Goal: Feedback & Contribution: Leave review/rating

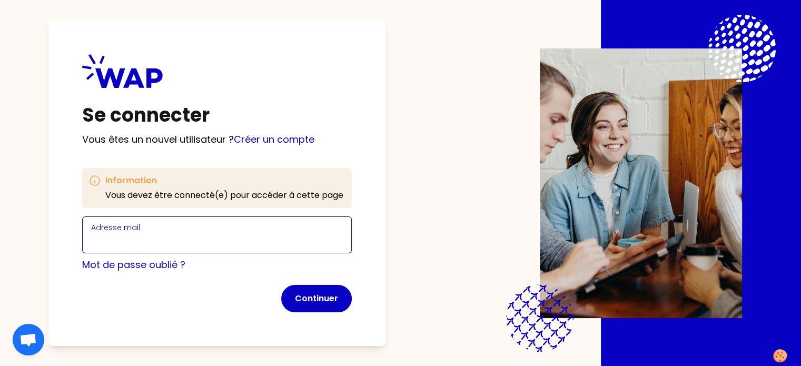
click at [163, 235] on input "Adresse mail" at bounding box center [217, 241] width 252 height 15
type input "[EMAIL_ADDRESS][DOMAIN_NAME]"
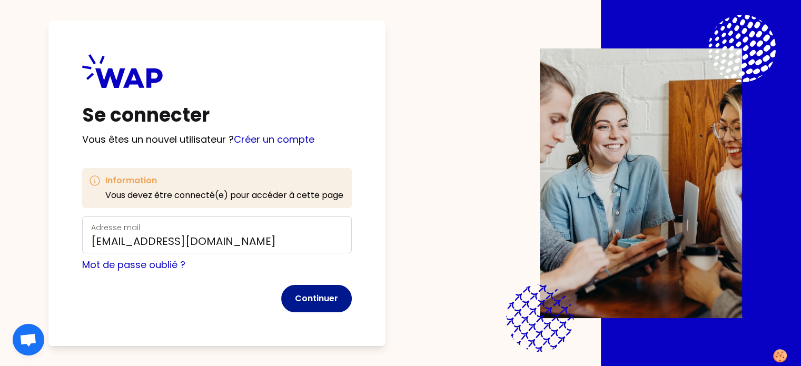
click at [342, 298] on button "Continuer" at bounding box center [316, 298] width 71 height 27
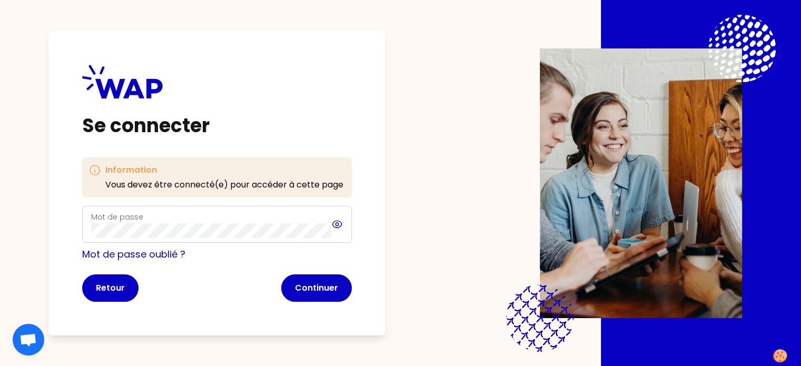
click at [339, 225] on icon at bounding box center [336, 224] width 3 height 3
click at [339, 289] on button "Continuer" at bounding box center [316, 287] width 71 height 27
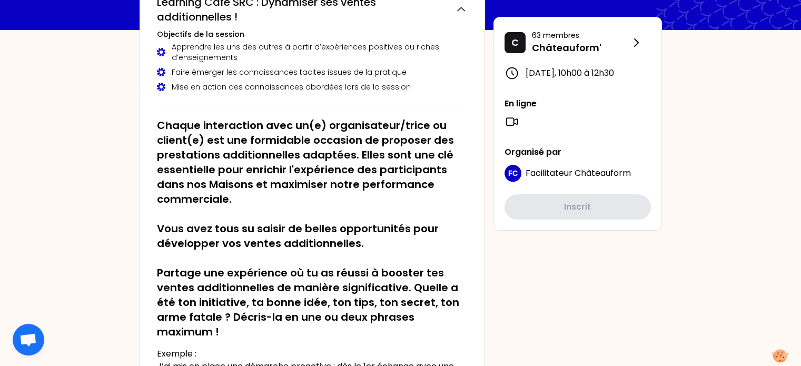
scroll to position [53, 0]
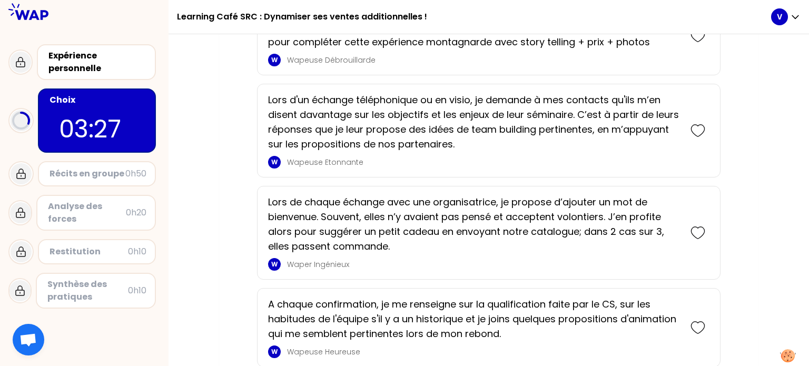
scroll to position [333, 0]
click at [496, 135] on p "Lors d'un échange téléphonique ou en visio, je demande à mes contacts qu'ils m’…" at bounding box center [474, 122] width 412 height 59
click at [705, 143] on div at bounding box center [697, 131] width 23 height 23
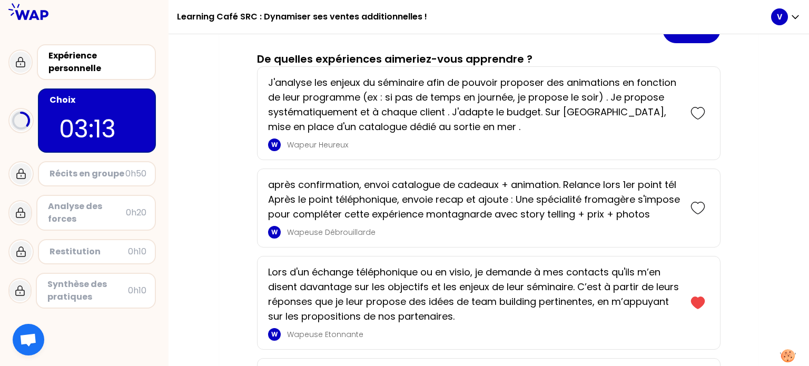
scroll to position [191, 0]
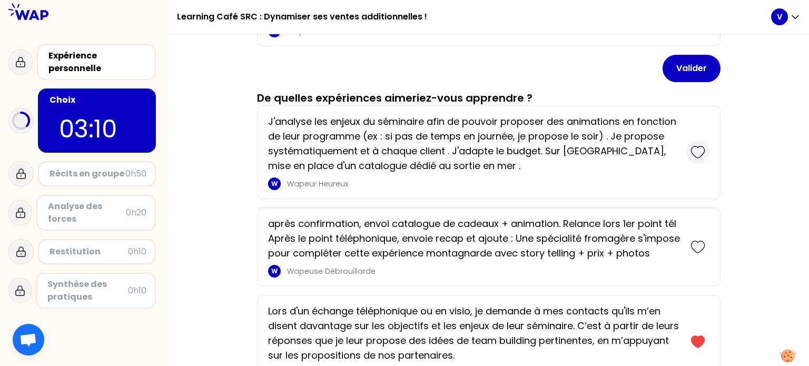
click at [697, 147] on icon at bounding box center [697, 152] width 15 height 15
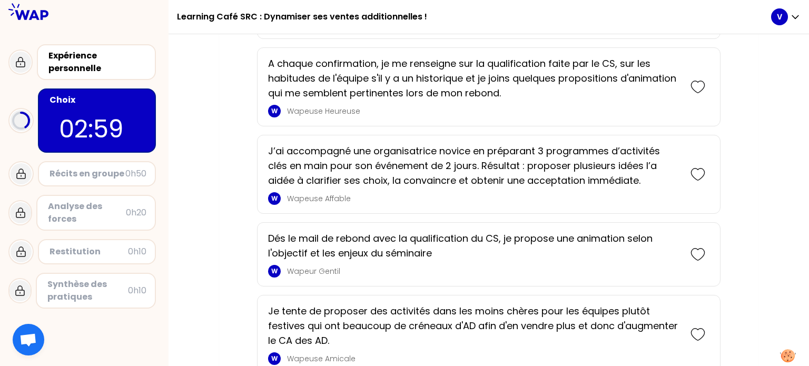
scroll to position [661, 0]
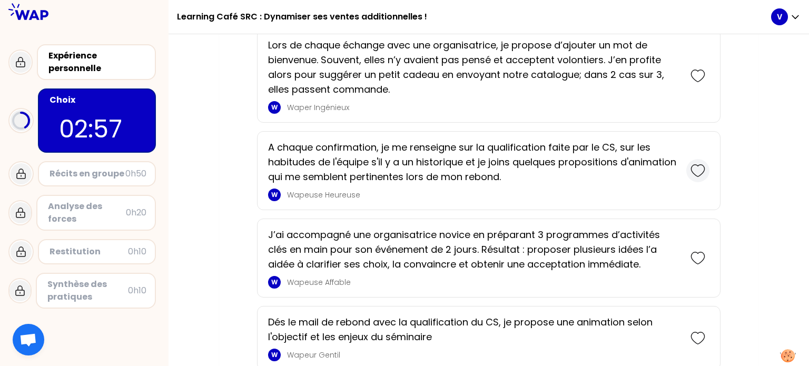
click at [698, 178] on icon at bounding box center [697, 170] width 15 height 15
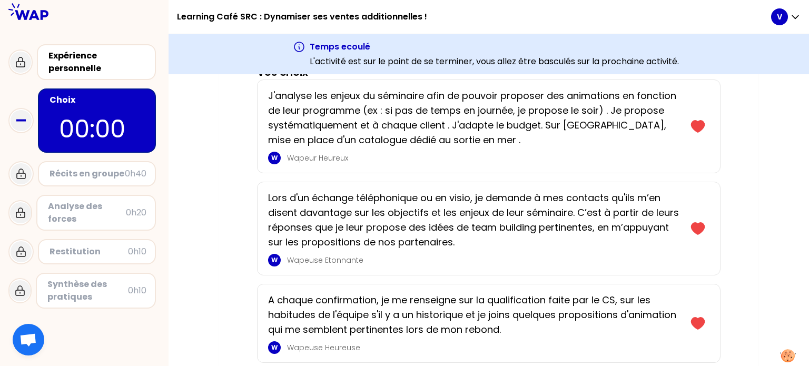
scroll to position [0, 0]
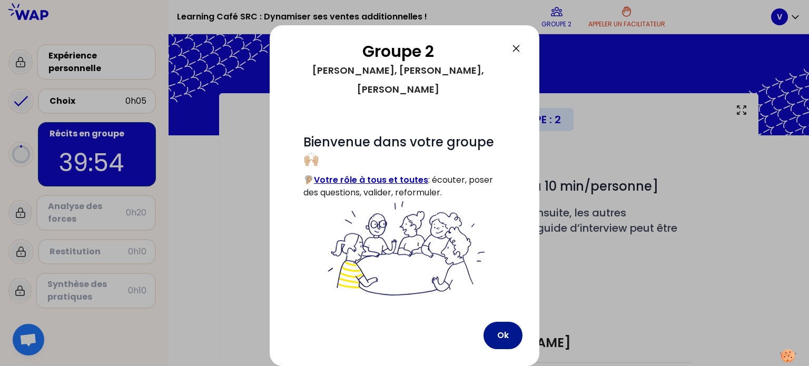
click at [506, 330] on button "Ok" at bounding box center [502, 335] width 39 height 27
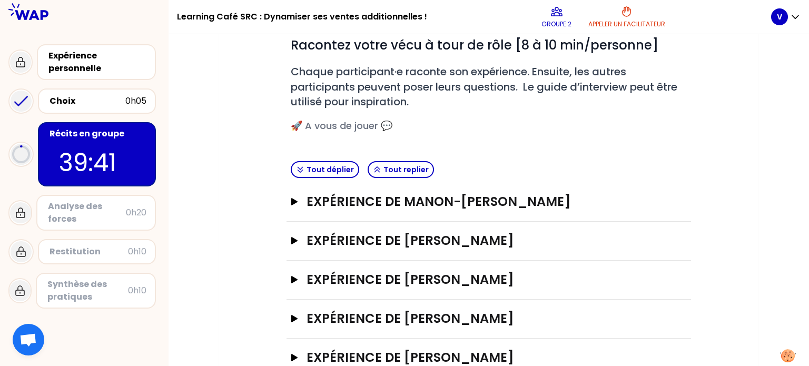
scroll to position [171, 0]
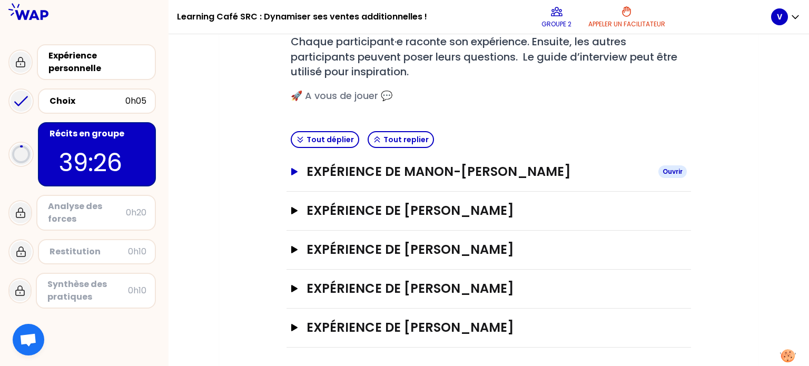
click at [295, 171] on icon "button" at bounding box center [294, 171] width 6 height 7
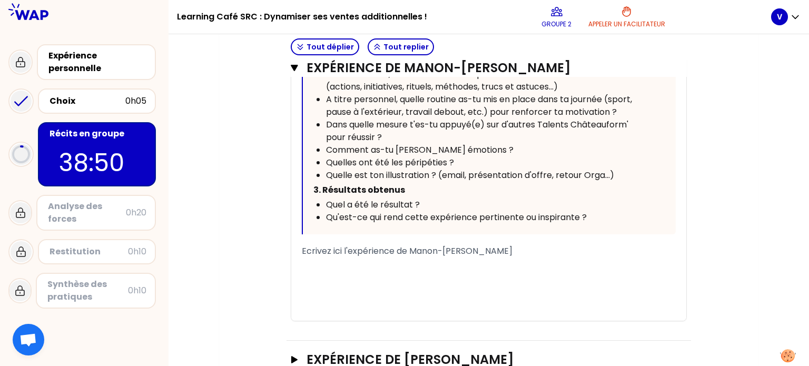
scroll to position [645, 0]
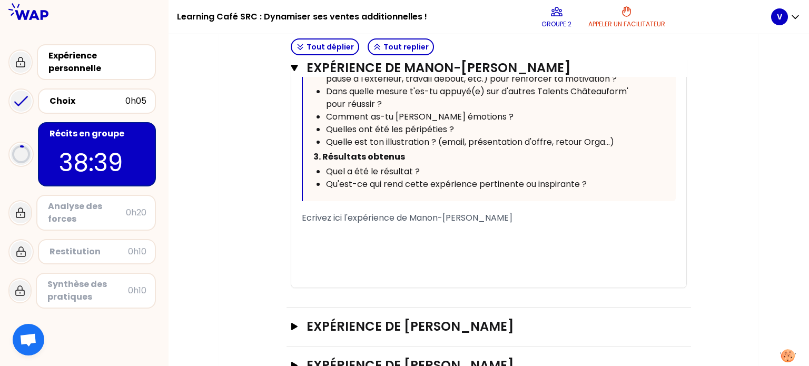
click at [360, 224] on div "﻿" at bounding box center [489, 230] width 374 height 13
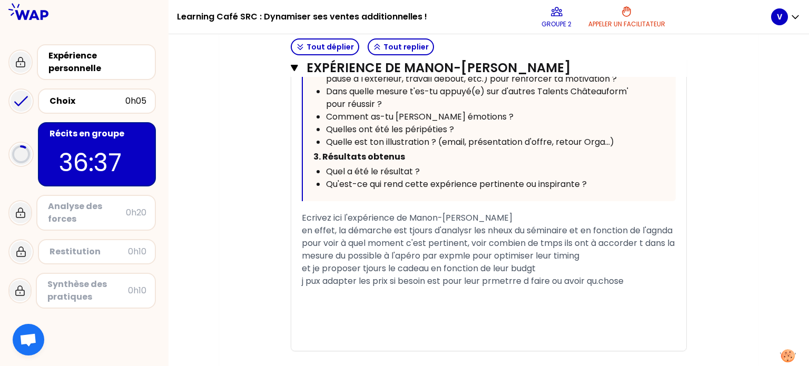
click at [302, 232] on span "en effet, la démarche est tjours d'analysr les nheux du séminaire et en fonctio…" at bounding box center [489, 242] width 375 height 37
click at [648, 275] on div "j pux adapter les prix si besoin est pour leur prmetrre d faire ou avoir qu.cho…" at bounding box center [489, 281] width 374 height 13
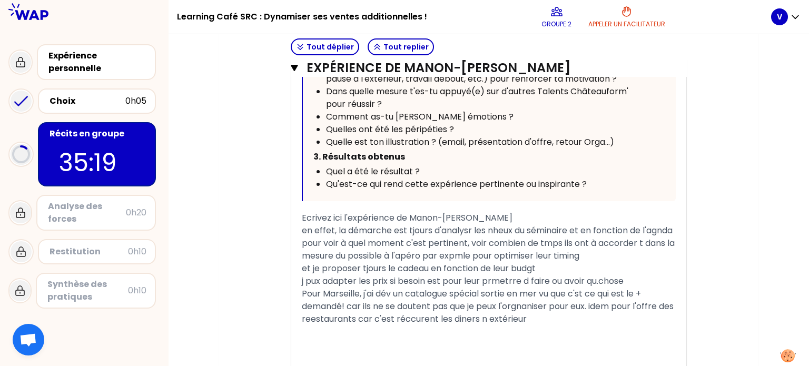
click at [498, 297] on span "Pour Marseille, j'ai dév un catalogue spécial sortie en mer vu que c'st ce qui …" at bounding box center [489, 306] width 374 height 37
click at [470, 224] on span "en effet, la démarche est tjours d'analysr les nheux du séminaire et en fonctio…" at bounding box center [489, 242] width 375 height 37
click at [495, 224] on span "en effet, la démarche est tjours d'analyser les nheux du séminaire et en foncti…" at bounding box center [490, 242] width 376 height 37
click at [505, 224] on span "en effet, la démarche est tjours d'analyser les enheux du séminaire et en fonct…" at bounding box center [490, 242] width 376 height 37
click at [317, 224] on span "en effet, la démarche est tjours d'analyser les enjeux du séminaire et en fonct…" at bounding box center [490, 242] width 376 height 37
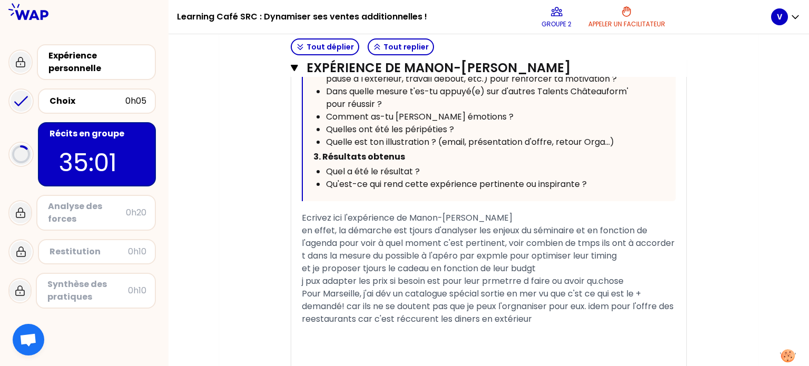
click at [586, 224] on span "en effet, la démarche est tjours d'analyser les enjeux du séminaire et en fonct…" at bounding box center [489, 242] width 375 height 37
click at [342, 232] on span "en effet, la démarche est tjours d'analyser les enjeux du séminaire et en fonct…" at bounding box center [480, 242] width 356 height 37
click at [535, 233] on span "en effet, la démarche est tjours d'analyser les enjeux du séminaire et en fonct…" at bounding box center [482, 242] width 361 height 37
click at [535, 262] on span "et je proposer tjours le cadeau en fonction de leur budgt" at bounding box center [419, 268] width 234 height 12
click at [303, 275] on span "j pux adapter les prix si besoin est pour leur prmetrre d faire ou avoir qu.cho…" at bounding box center [463, 281] width 322 height 12
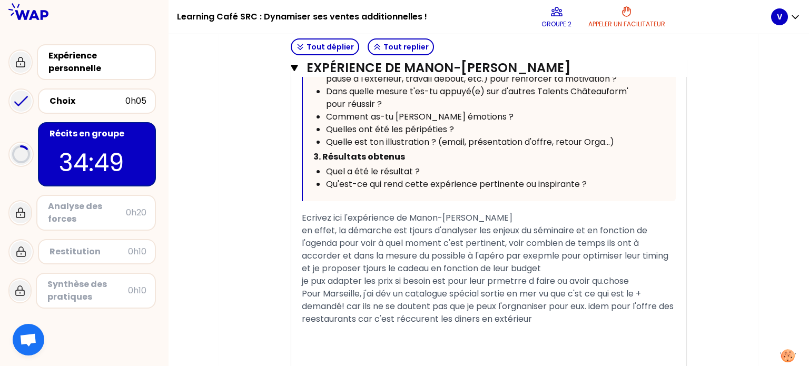
click at [316, 275] on span "je pux adapter les prix si besoin est pour leur prmetrre d faire ou avoir qu.ch…" at bounding box center [465, 281] width 327 height 12
click at [500, 275] on span "je peux adapter les prix si besoin est pour leur prmetrre d faire ou avoir qu.c…" at bounding box center [468, 281] width 332 height 12
click at [392, 288] on span "Pour Marseille, j'ai dév un catalogue spécial sortie en mer vu que c'st ce qui …" at bounding box center [489, 306] width 374 height 37
click at [611, 288] on span "Pour Marseille, j'ai dévelloper un catalogue spécial sortie en mer vu que c'st …" at bounding box center [489, 306] width 374 height 37
click at [330, 296] on span "Pour Marseille, j'ai dévelloper un catalogue spécial sortie en mer vu que c'est…" at bounding box center [490, 306] width 376 height 37
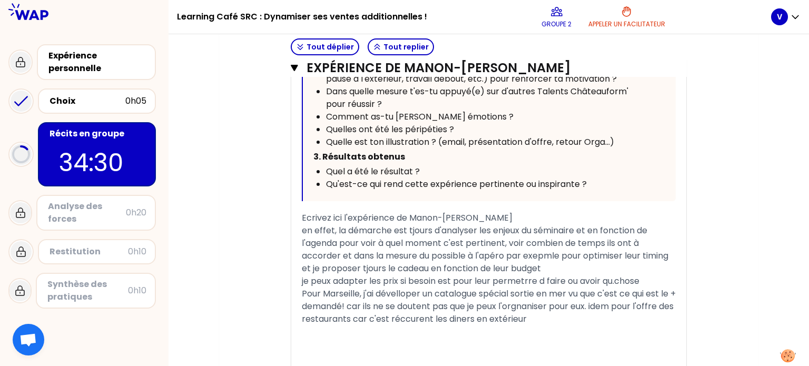
click at [559, 297] on div "Pour Marseille, j'ai dévelloper un catalogue spécial sortie en mer vu que c'est…" at bounding box center [489, 307] width 374 height 38
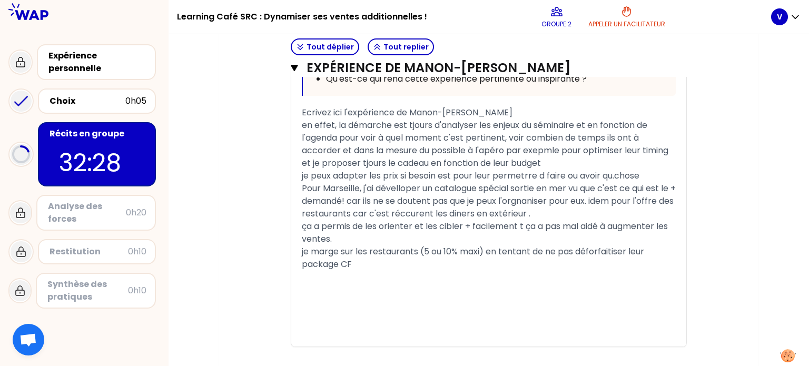
scroll to position [698, 0]
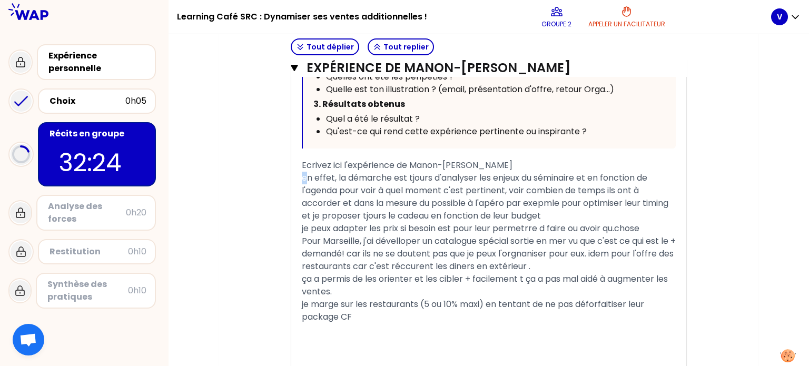
click at [302, 172] on span "en effet, la démarche est tjours d'analyser les enjeux du séminaire et en fonct…" at bounding box center [485, 190] width 367 height 37
click at [353, 298] on div "je marge sur les restaurants (5 ou 10% maxi) en tentant de ne pas déforfaitiser…" at bounding box center [489, 310] width 374 height 25
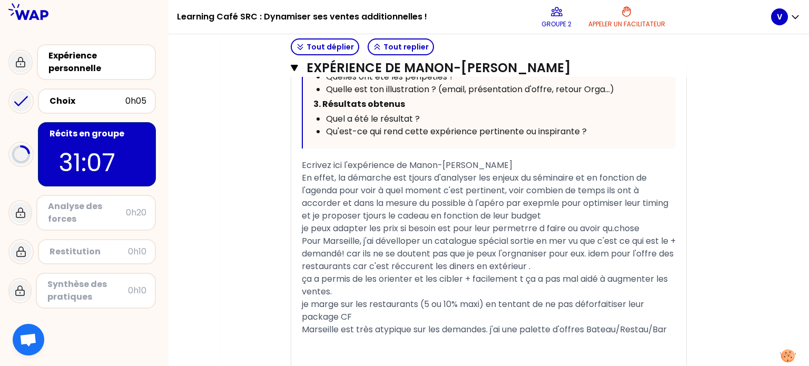
click at [379, 349] on div "﻿" at bounding box center [489, 355] width 374 height 13
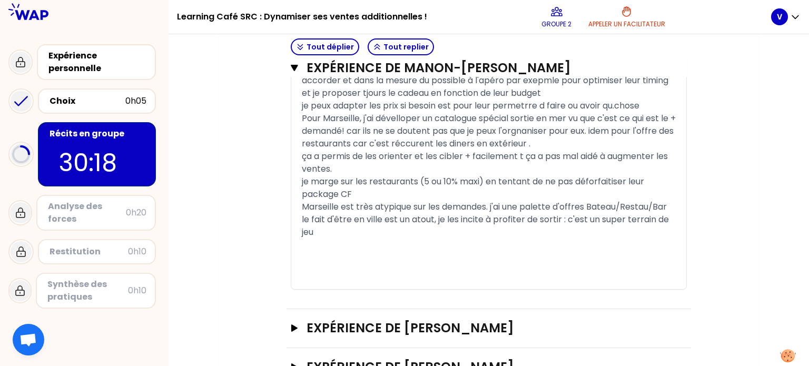
scroll to position [803, 0]
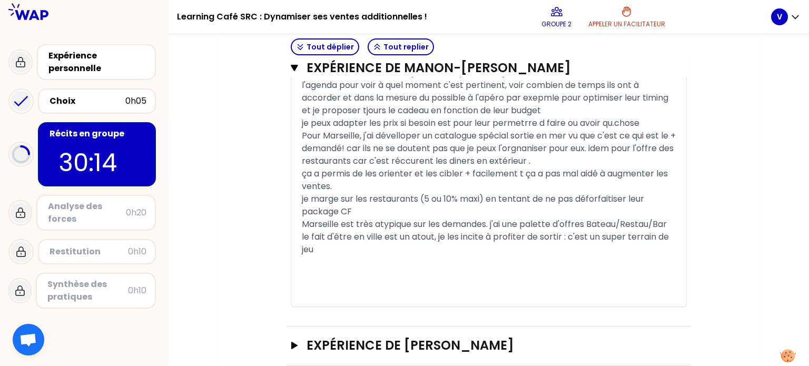
click at [337, 256] on div "﻿" at bounding box center [489, 262] width 374 height 13
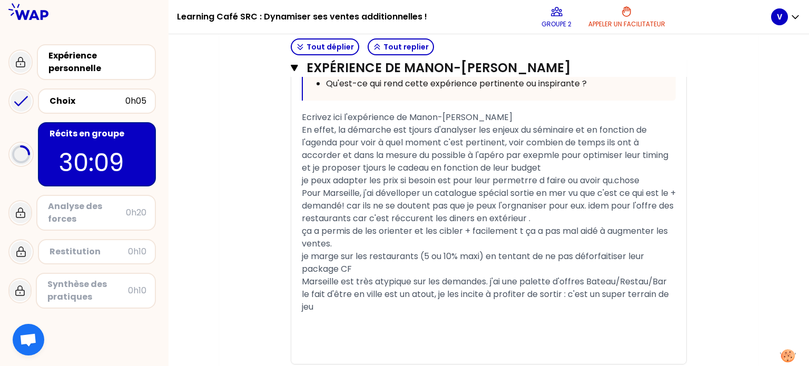
scroll to position [750, 0]
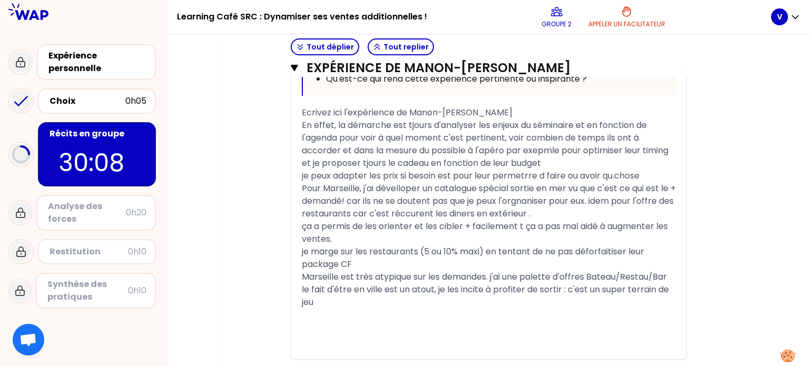
click at [347, 309] on div "﻿" at bounding box center [489, 315] width 374 height 13
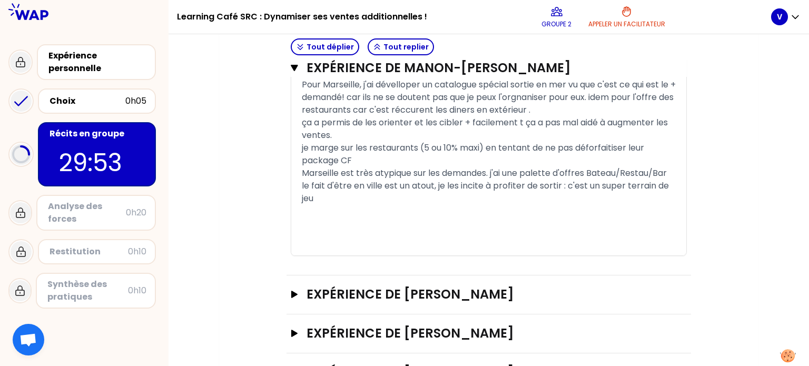
scroll to position [856, 0]
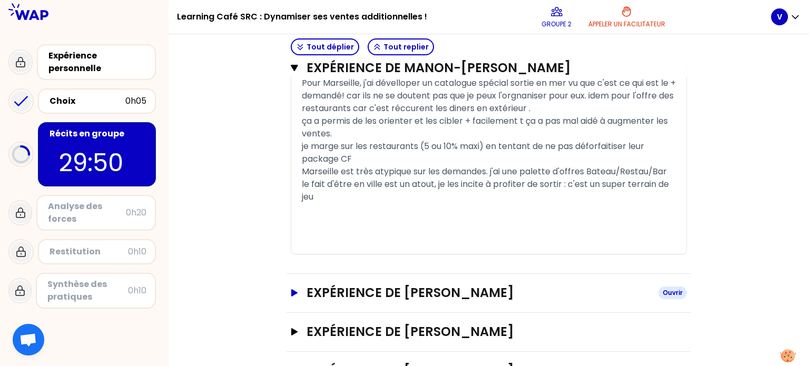
click at [295, 289] on icon "button" at bounding box center [294, 292] width 6 height 7
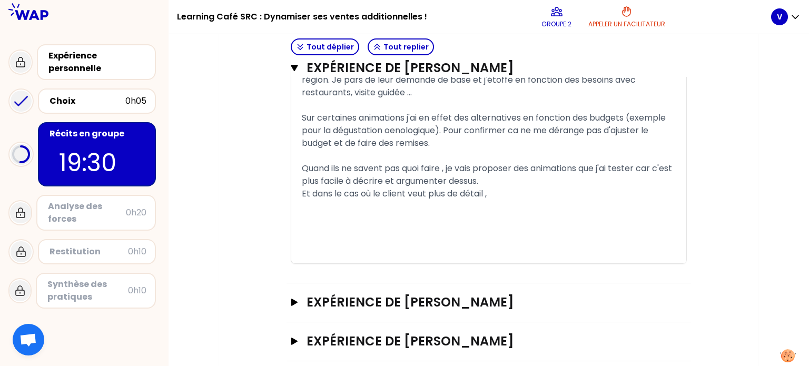
scroll to position [1698, 0]
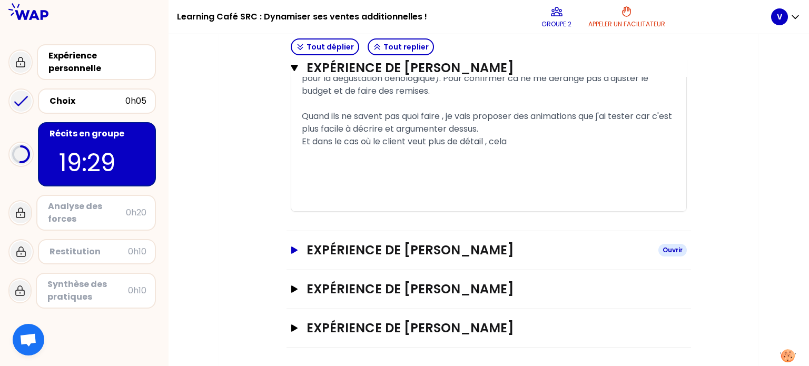
click at [297, 246] on icon "button" at bounding box center [294, 249] width 8 height 7
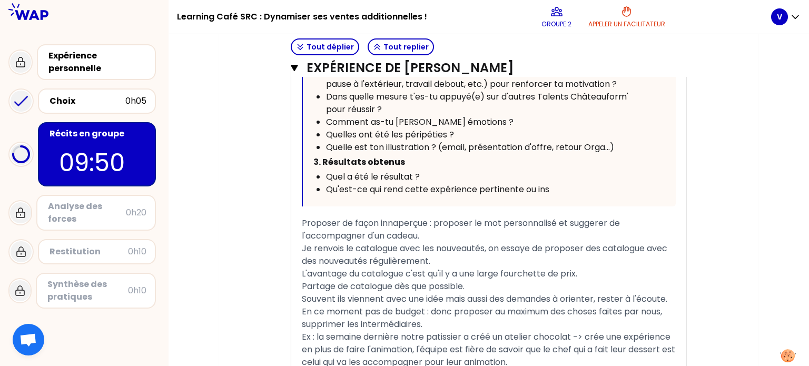
scroll to position [2406, 0]
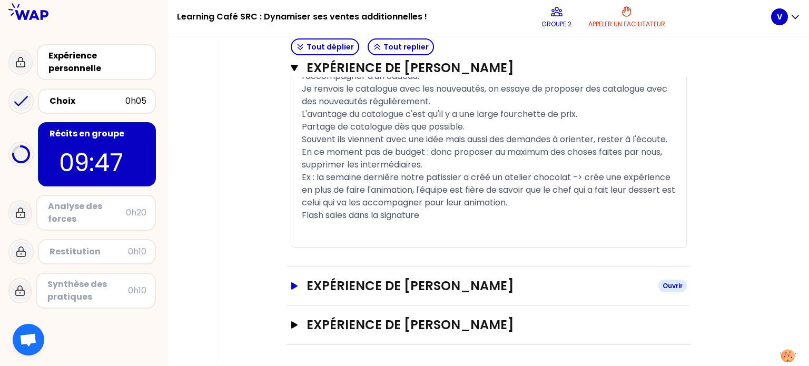
click at [293, 285] on icon "button" at bounding box center [294, 285] width 6 height 7
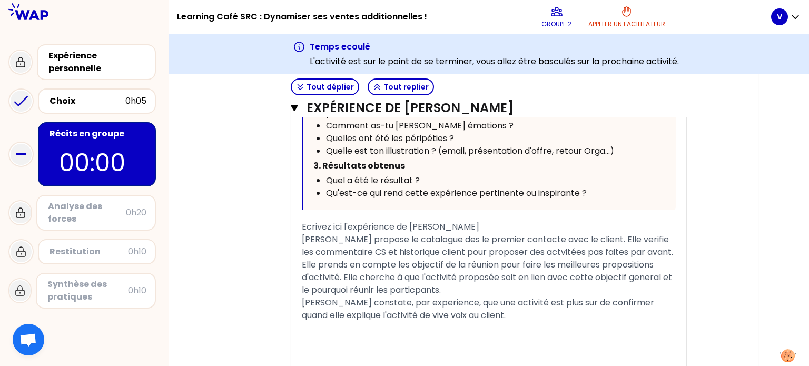
scroll to position [3070, 0]
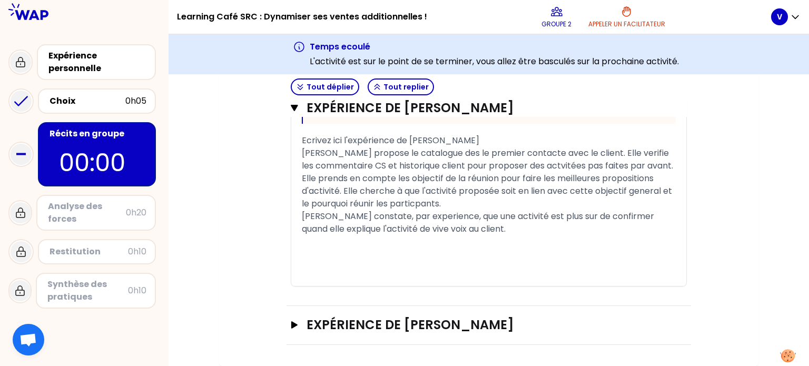
click at [103, 212] on div "Analyse des forces" at bounding box center [87, 212] width 78 height 25
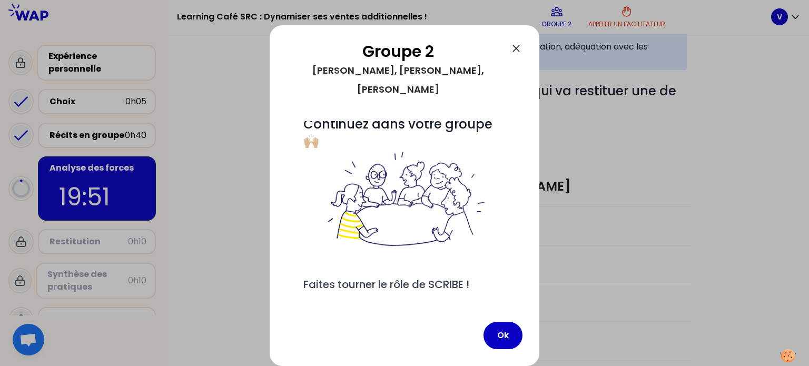
scroll to position [26, 0]
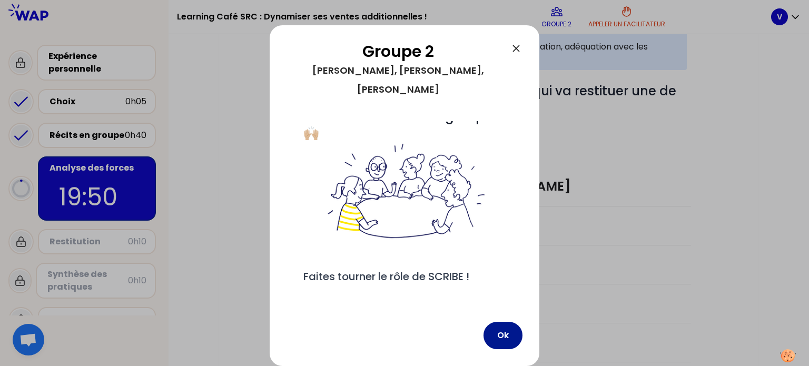
click at [500, 335] on button "Ok" at bounding box center [502, 335] width 39 height 27
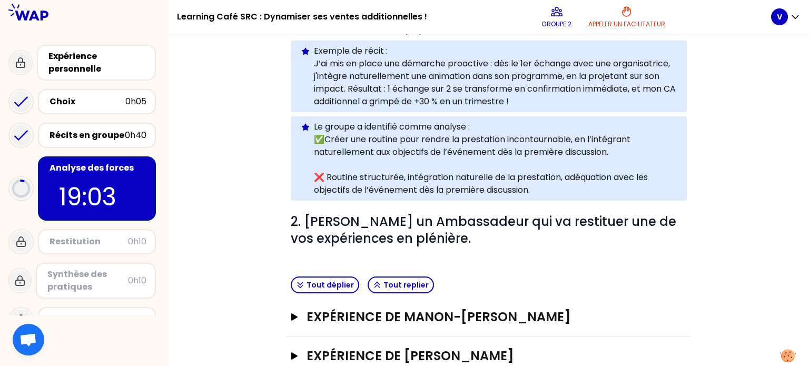
scroll to position [316, 0]
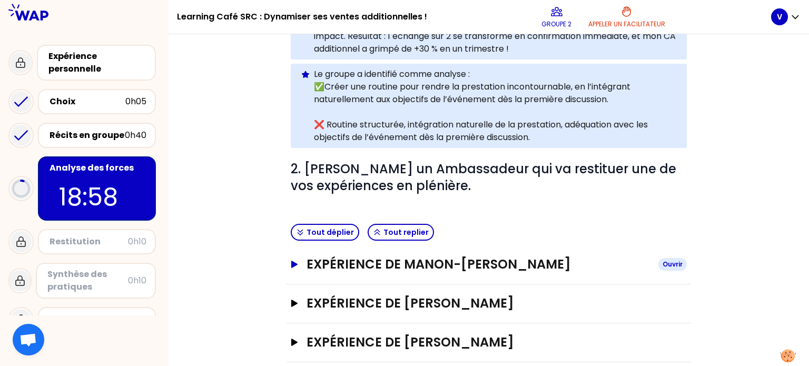
click at [295, 261] on icon "button" at bounding box center [294, 264] width 6 height 7
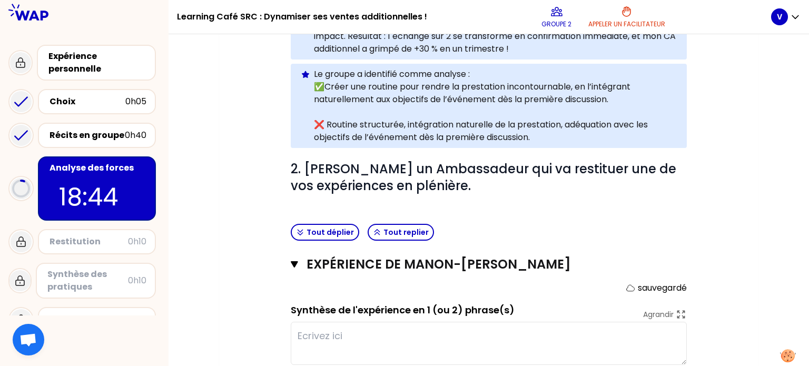
scroll to position [369, 0]
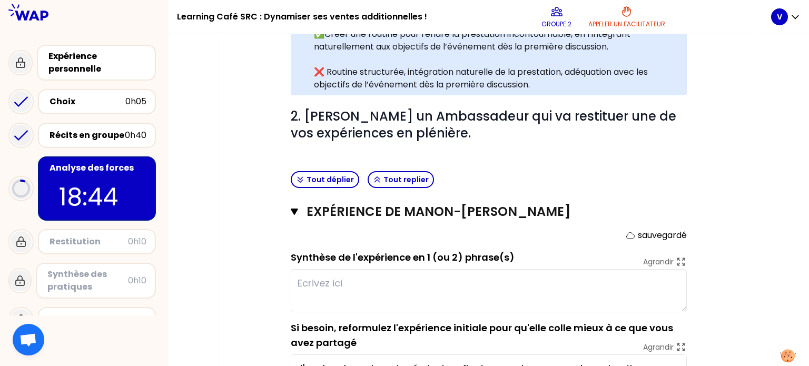
click at [313, 269] on textarea at bounding box center [489, 290] width 396 height 43
click at [516, 269] on textarea "Proposer systématiquement les anim locales" at bounding box center [489, 290] width 396 height 43
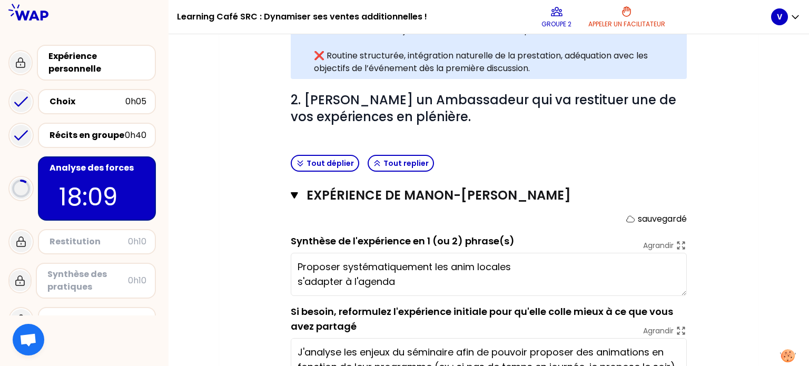
scroll to position [474, 0]
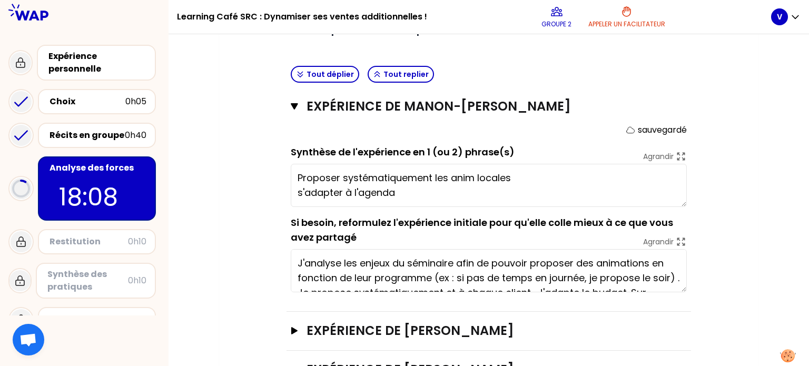
click at [411, 180] on textarea "Proposer systématiquement les anim locales s'adapter à l'agenda" at bounding box center [489, 185] width 396 height 43
click at [395, 177] on textarea "Proposer systématiquement les anim locales s'adapter à l'agenda" at bounding box center [489, 185] width 396 height 43
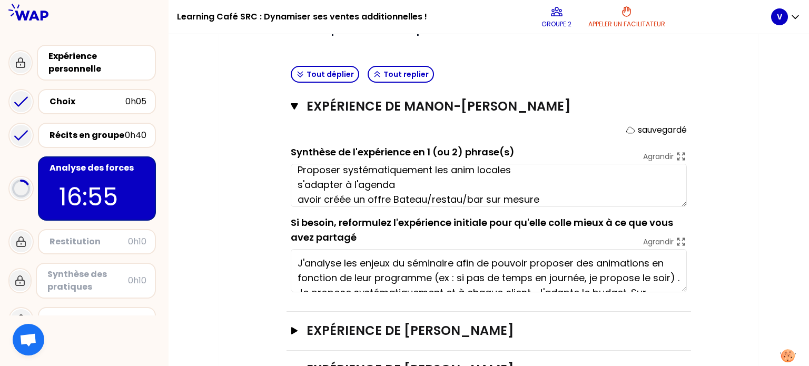
scroll to position [12, 0]
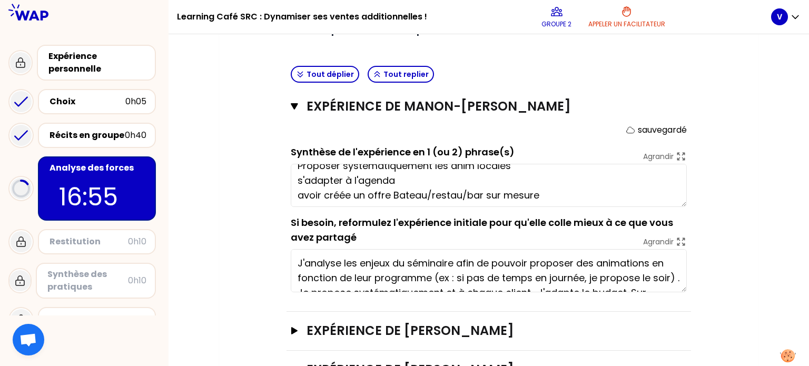
drag, startPoint x: 363, startPoint y: 183, endPoint x: 355, endPoint y: 182, distance: 7.4
click at [355, 182] on textarea "Proposer systématiquement les anim locales s'adapter à l'agenda avoir créée un …" at bounding box center [489, 185] width 396 height 43
click at [393, 178] on textarea "Proposer systématiquement les anim locales s'adapter à l'agenda avoir créée des…" at bounding box center [489, 185] width 396 height 43
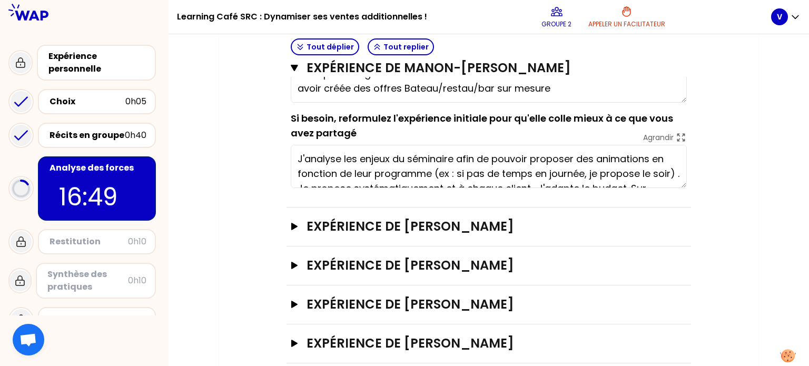
scroll to position [579, 0]
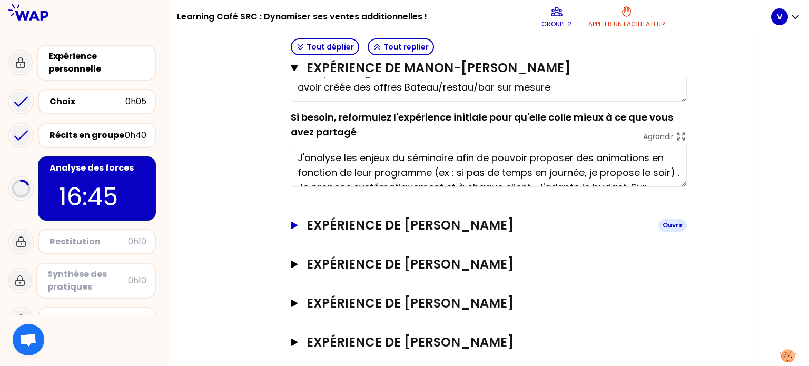
type textarea "Proposer systématiquement les anim locales s'adapter à l'agenda avoir créée des…"
click at [294, 222] on icon "button" at bounding box center [294, 225] width 6 height 7
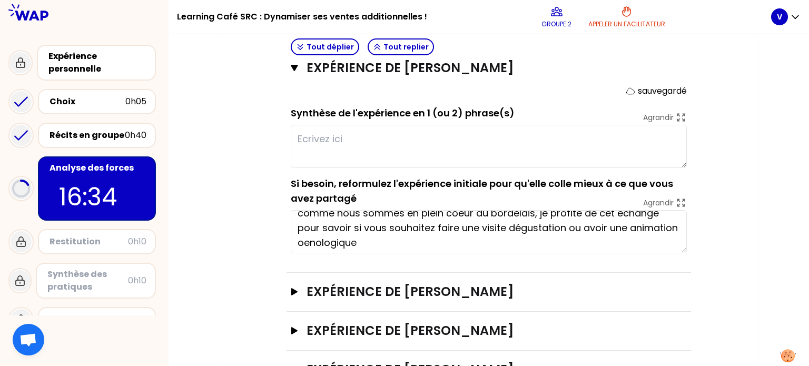
scroll to position [15, 0]
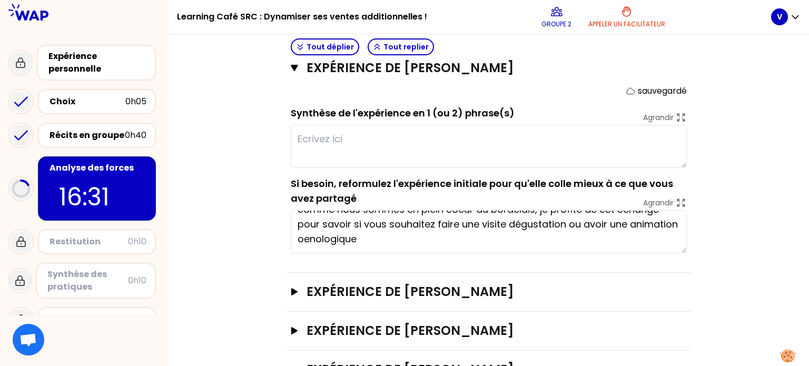
click at [360, 129] on textarea at bounding box center [489, 146] width 396 height 43
type textarea "r"
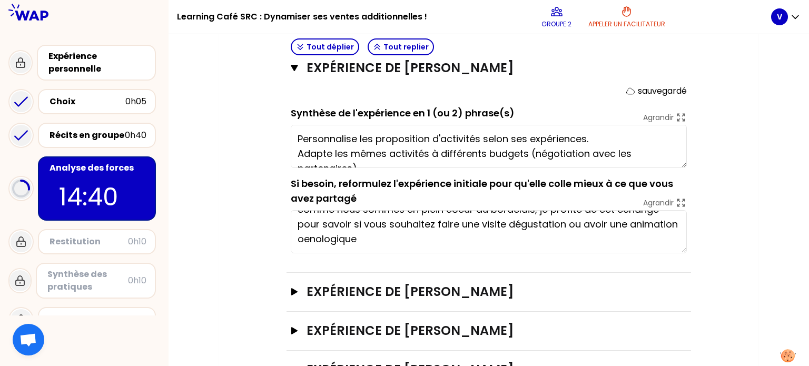
type textarea "Personnalise les proposition d'activités selon ses expériences. Adapte les même…"
click at [293, 288] on icon "button" at bounding box center [294, 291] width 6 height 7
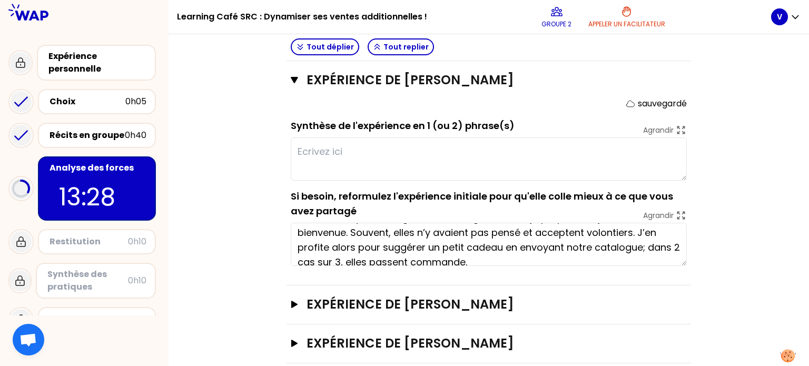
scroll to position [29, 0]
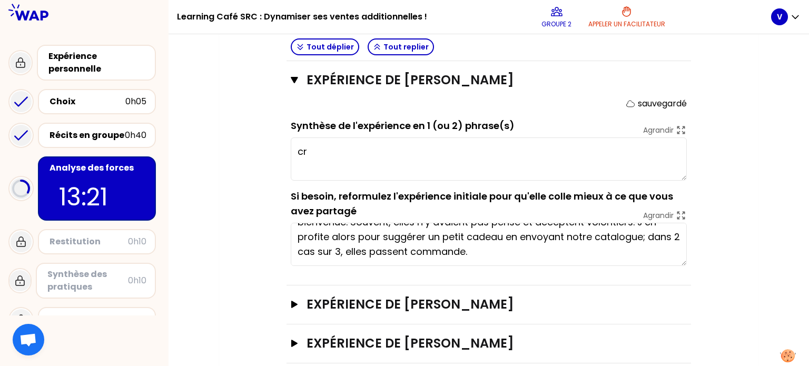
type textarea "c"
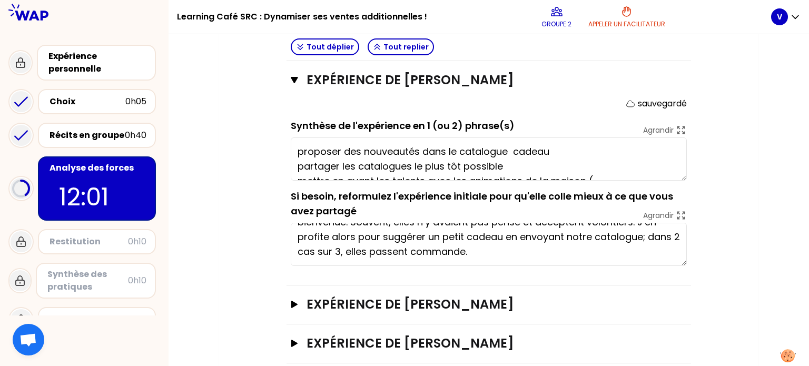
scroll to position [15, 0]
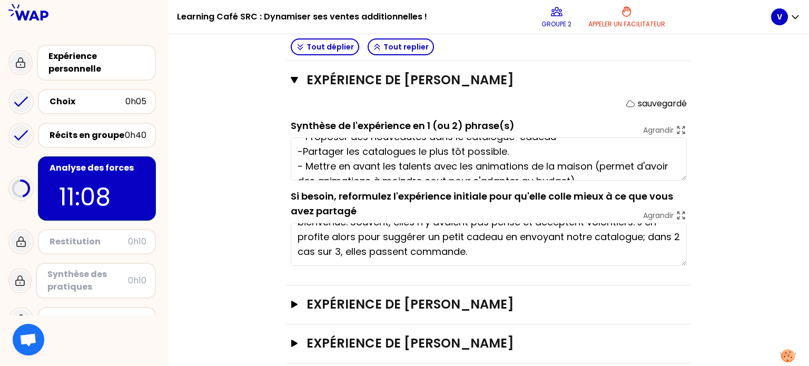
type textarea "- Proposer des nouveautés dans le catalogue cadeau. -Partager les catalogues le…"
click at [293, 301] on icon "button" at bounding box center [294, 304] width 6 height 7
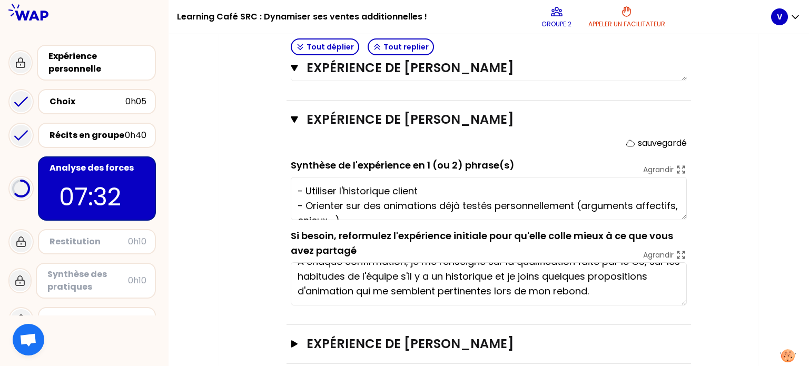
type textarea "- Utiliser l'historique client - Orienter sur des animations déjà testés person…"
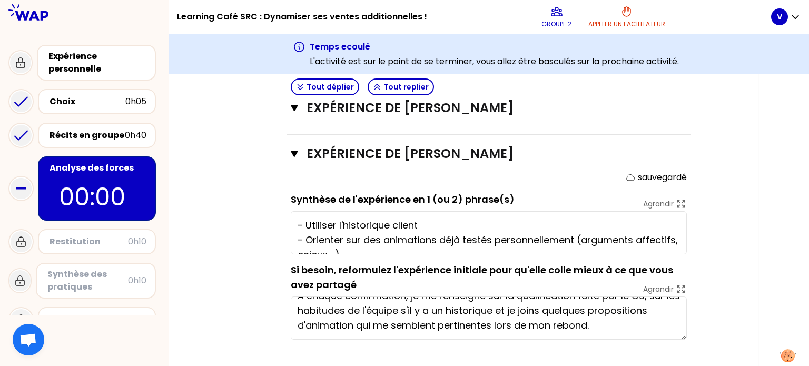
scroll to position [1121, 0]
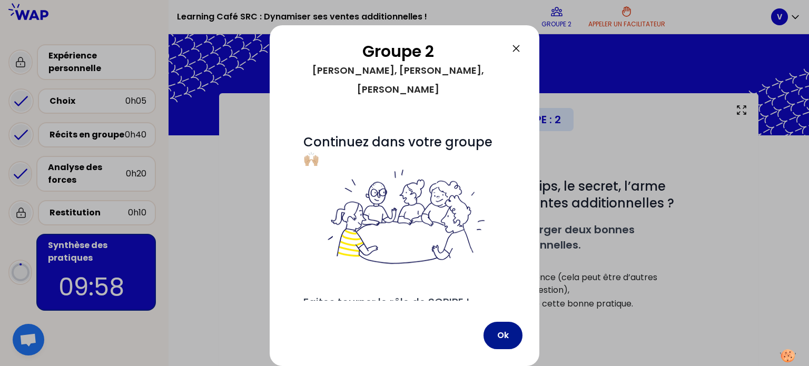
click at [502, 336] on button "Ok" at bounding box center [502, 335] width 39 height 27
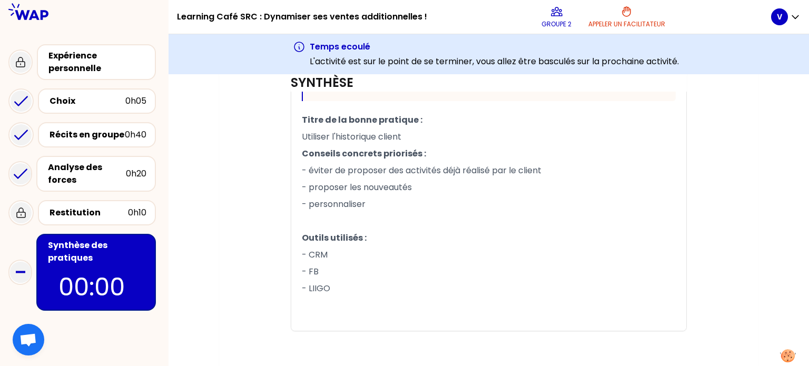
scroll to position [694, 0]
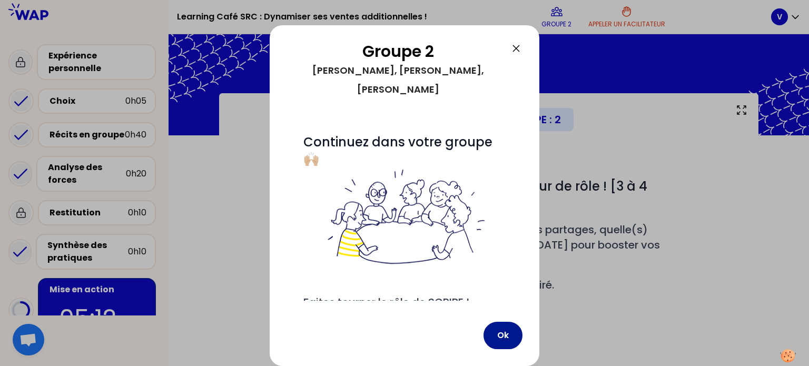
click at [505, 333] on button "Ok" at bounding box center [502, 335] width 39 height 27
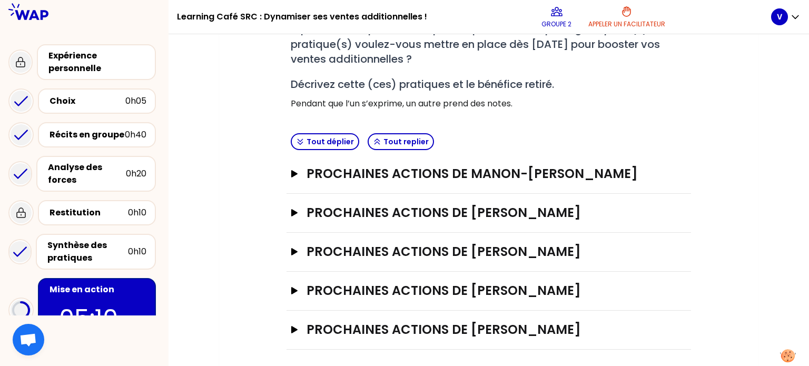
scroll to position [202, 0]
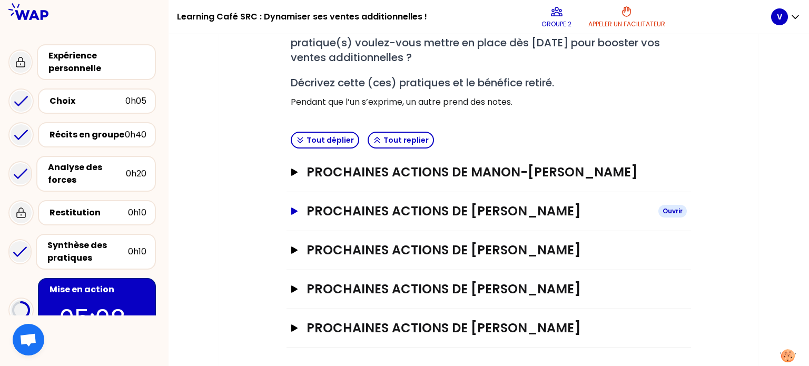
click at [291, 208] on icon "button" at bounding box center [294, 211] width 6 height 7
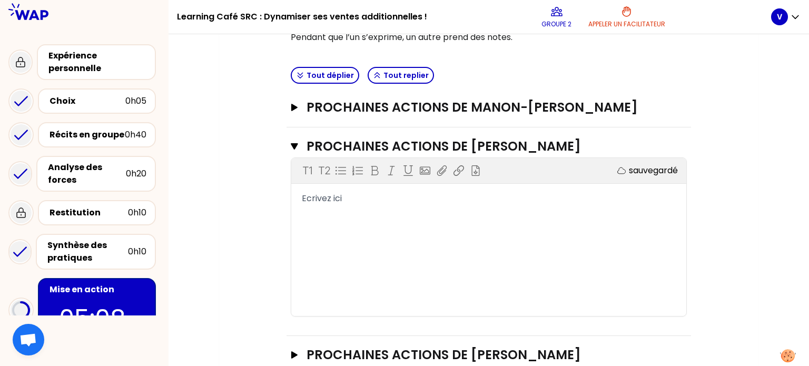
scroll to position [308, 0]
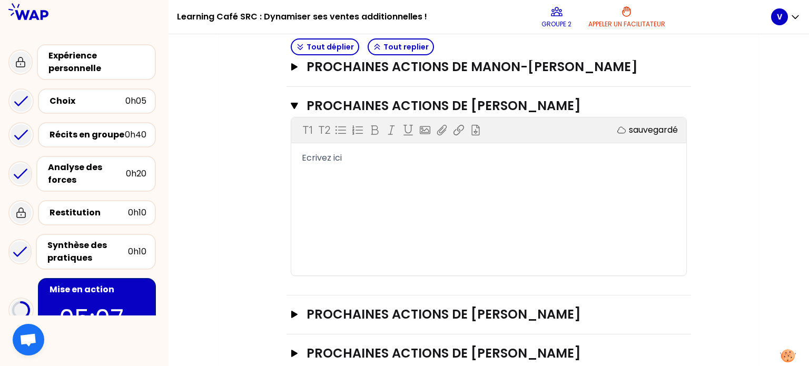
click at [372, 195] on div "T1 T2 Exporter sauvegardé Ecrivez ici" at bounding box center [488, 196] width 395 height 158
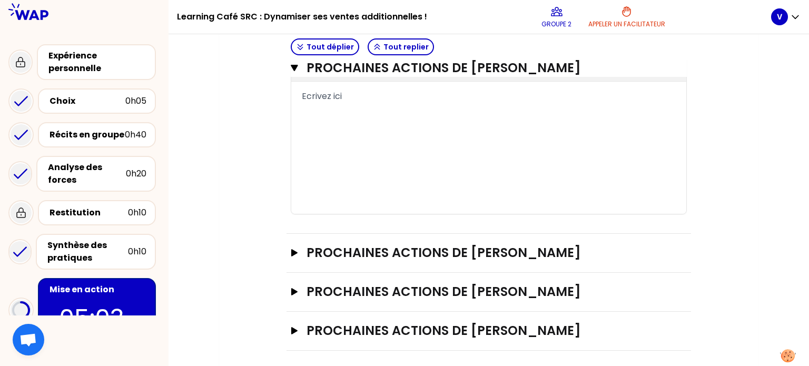
scroll to position [372, 0]
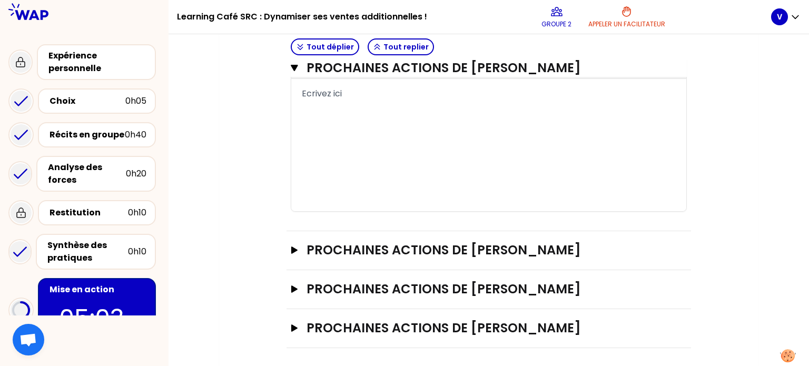
click at [357, 126] on div "T1 T2 Exporter sauvegardé Ecrivez ici" at bounding box center [488, 132] width 395 height 158
click at [342, 117] on div "T1 T2 Exporter sauvegardé Ecrivez ici" at bounding box center [488, 132] width 395 height 158
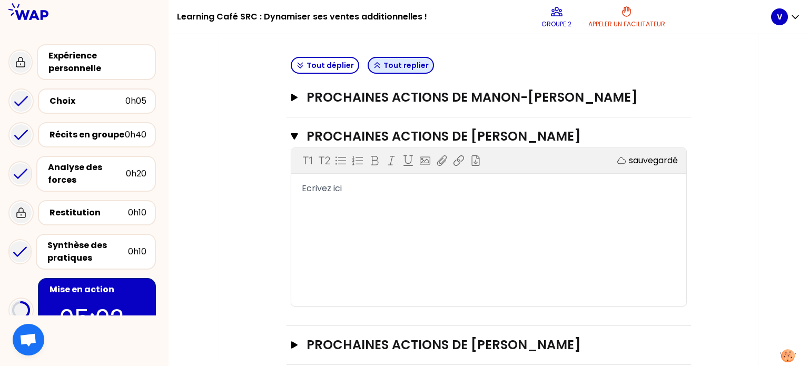
scroll to position [214, 0]
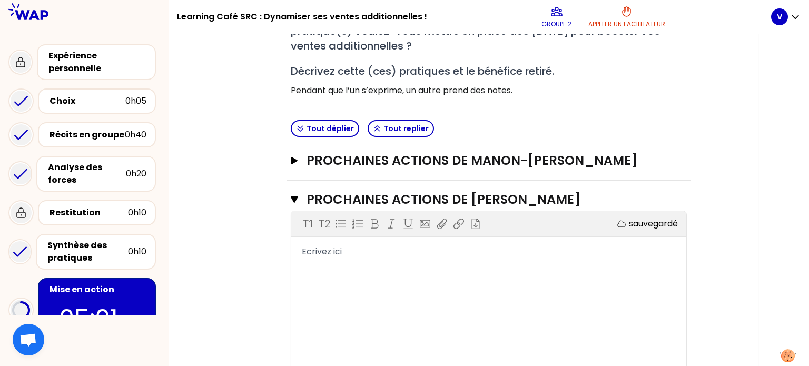
click at [347, 254] on div "T1 T2 Exporter sauvegardé Ecrivez ici" at bounding box center [488, 290] width 395 height 158
click at [334, 248] on span "Ecrivez ici" at bounding box center [322, 251] width 40 height 12
click at [360, 252] on div "Ecrivez ici" at bounding box center [489, 251] width 374 height 13
drag, startPoint x: 354, startPoint y: 250, endPoint x: 291, endPoint y: 248, distance: 63.2
click at [291, 248] on div "T1 T2 Exporter sauvegardé Ecrivez ici" at bounding box center [489, 290] width 396 height 159
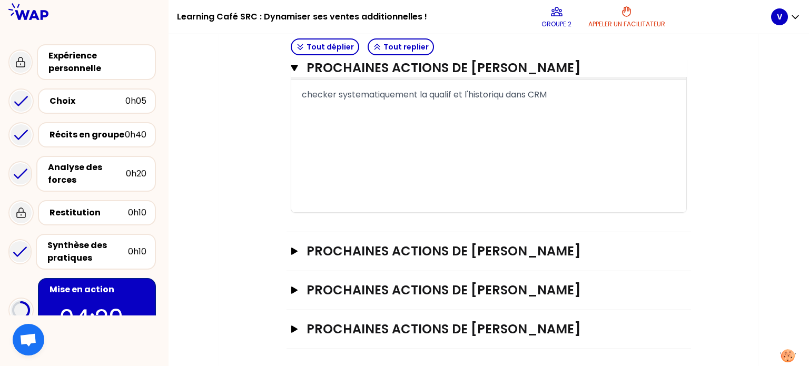
scroll to position [372, 0]
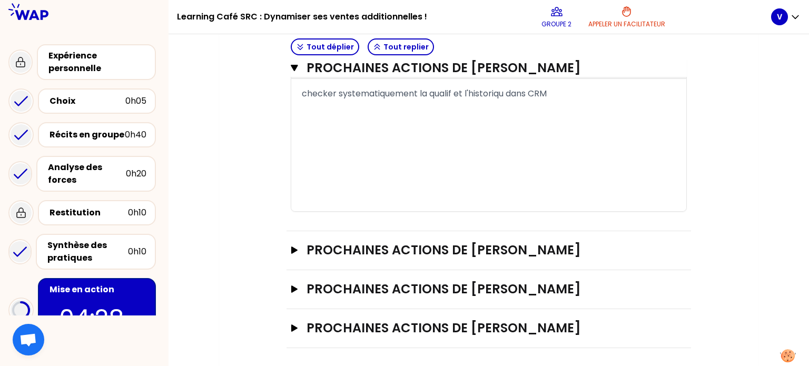
click at [561, 88] on div "checker systematiquement la qualif et l'historiqu dans CRM" at bounding box center [489, 93] width 374 height 13
click at [612, 89] on div "checker systematiquement la qualif et l'historiqu dans CRM et [PERSON_NAME]" at bounding box center [489, 93] width 374 height 13
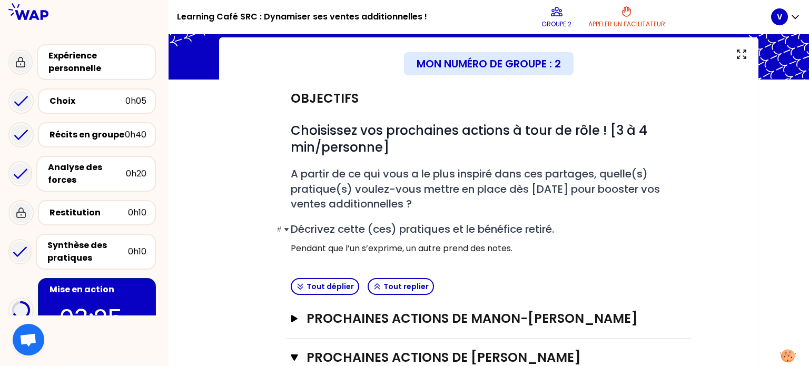
scroll to position [214, 0]
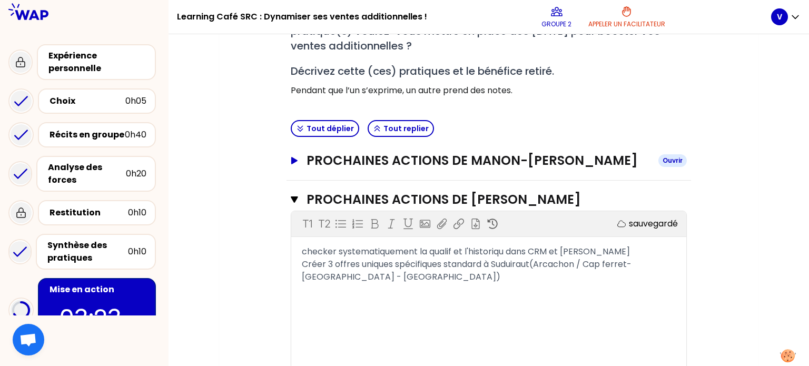
click at [293, 157] on icon "button" at bounding box center [294, 160] width 6 height 7
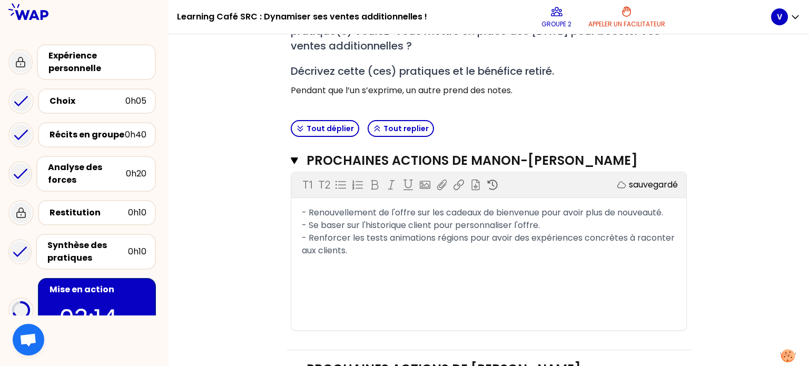
scroll to position [477, 0]
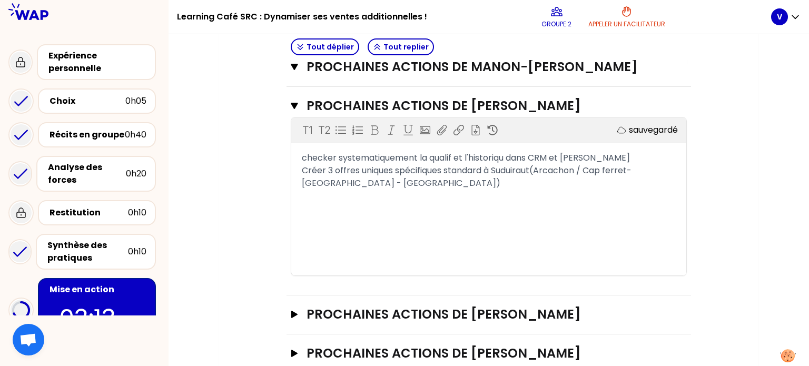
click at [424, 182] on div "Créer 3 offres uniques spécifiques standard à Suduiraut(Arcachon / Cap ferret- …" at bounding box center [489, 176] width 374 height 25
click at [300, 154] on div "checker systematiquement la qualif et l'historiqu dans CRM et LIIGO Créer 3 off…" at bounding box center [488, 177] width 395 height 51
click at [301, 155] on div "checker systematiquement la qualif et l'historiqu dans CRM et LIIGO Créer 3 off…" at bounding box center [488, 177] width 395 height 51
click at [302, 156] on span "checker systematiquement la qualif et l'historiqu dans CRM et [PERSON_NAME]" at bounding box center [466, 158] width 328 height 12
click at [301, 169] on div "- checker systematiquement la qualif et l'historiqu dans CRM et LIIGO Créer 3 o…" at bounding box center [488, 177] width 395 height 51
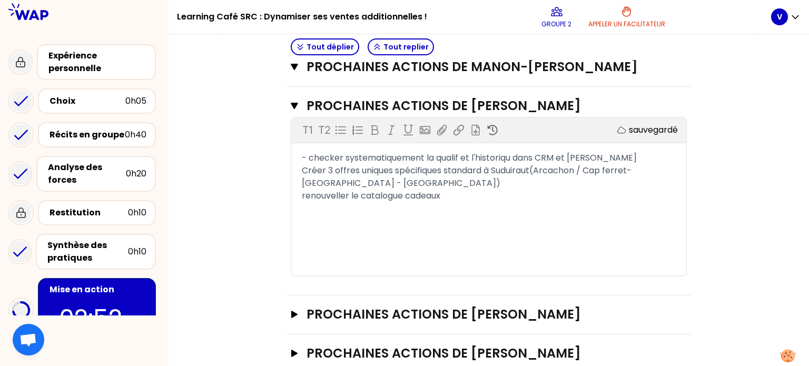
click at [302, 169] on span "Créer 3 offres uniques spécifiques standard à Suduiraut(Arcachon / Cap ferret- …" at bounding box center [468, 176] width 332 height 25
click at [302, 193] on span "renouveller le catalogue cadeaux" at bounding box center [371, 196] width 139 height 12
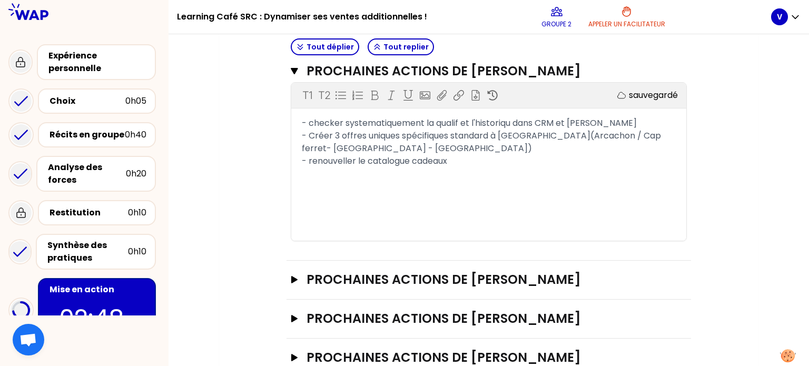
scroll to position [541, 0]
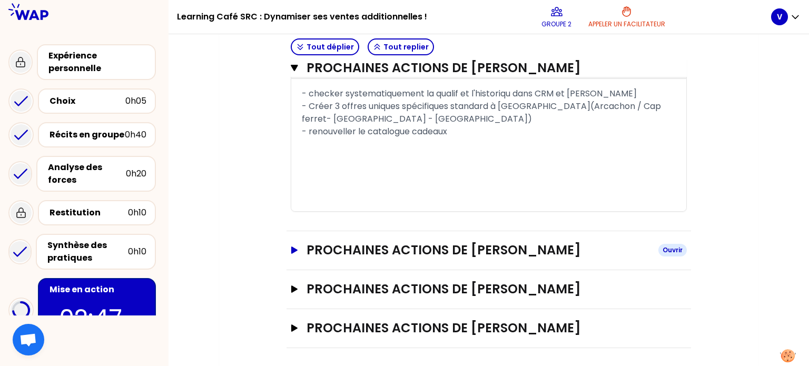
click at [293, 247] on icon "button" at bounding box center [294, 249] width 6 height 7
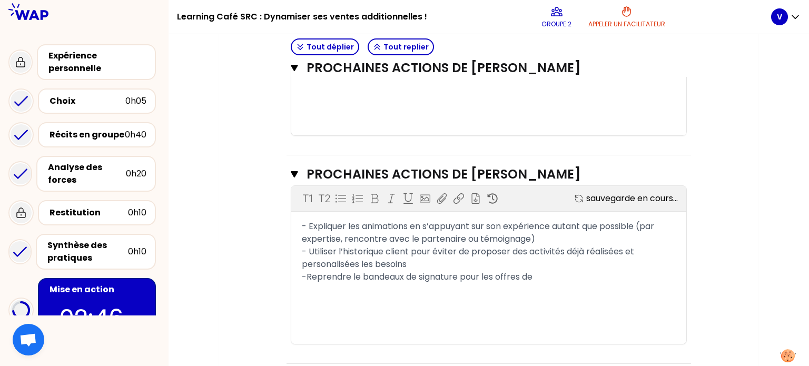
scroll to position [710, 0]
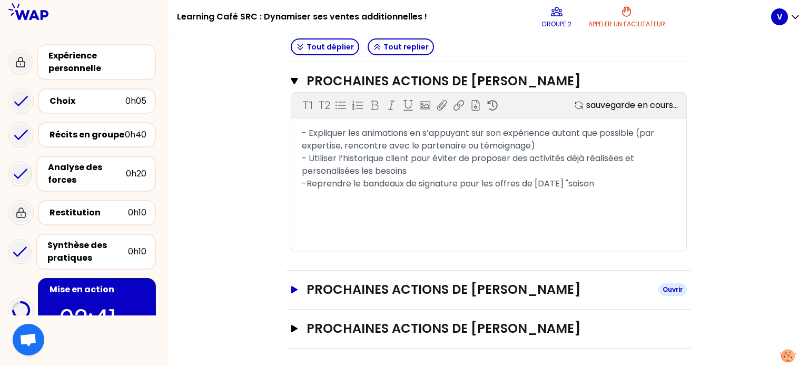
click at [292, 289] on icon "button" at bounding box center [294, 289] width 6 height 7
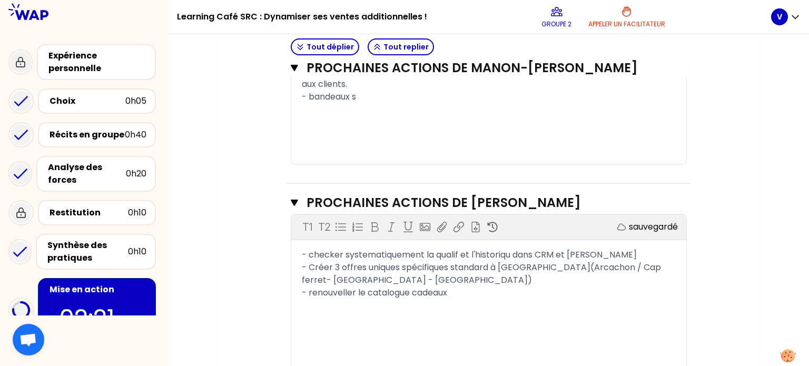
scroll to position [406, 0]
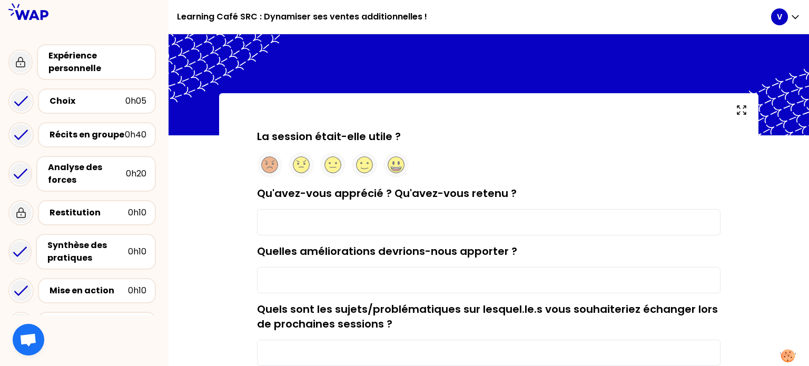
click at [325, 225] on input "Qu'avez-vous apprécié ? Qu'avez-vous retenu ?" at bounding box center [488, 222] width 463 height 26
type input "la fluidité, le format, les sujets, le nombre de présentes"
click at [306, 278] on input "Quelles améliorations devrions-nous apporter ?" at bounding box center [488, 280] width 463 height 26
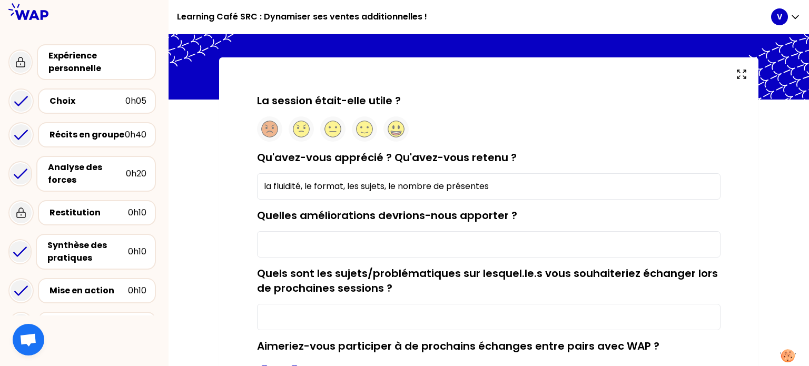
scroll to position [105, 0]
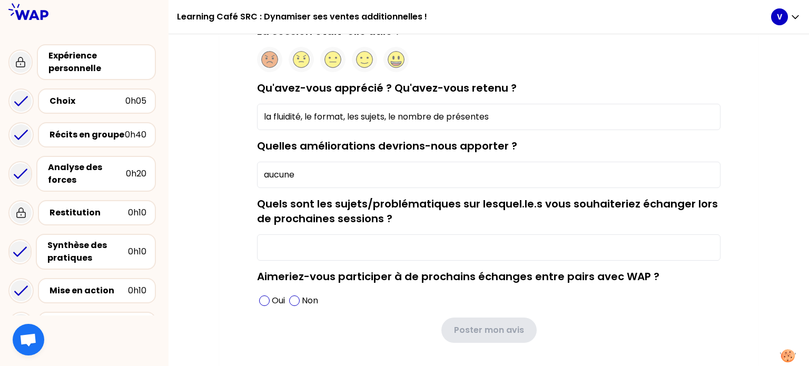
type input "aucune"
click at [285, 247] on input "Quels sont les sujets/problématiques sur lesquel.le.s vous souhaiteriez échange…" at bounding box center [488, 247] width 463 height 26
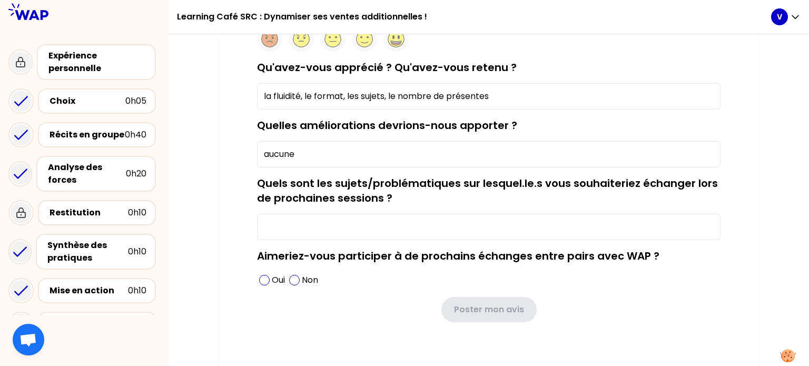
scroll to position [136, 0]
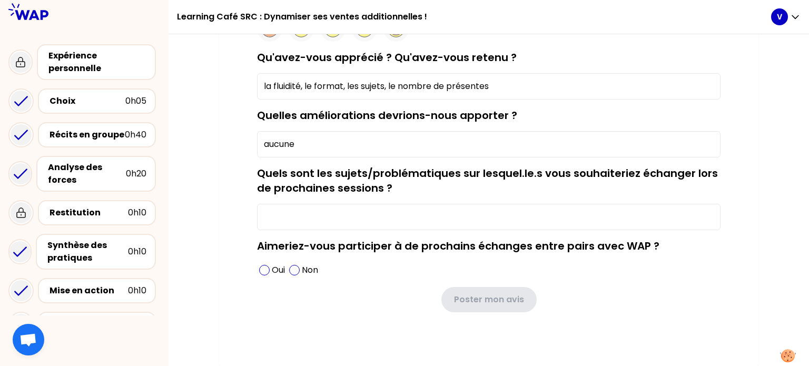
click at [282, 214] on input "Quels sont les sujets/problématiques sur lesquel.le.s vous souhaiteriez échange…" at bounding box center [488, 217] width 463 height 26
type input "je vois pas là...."
click at [264, 270] on span at bounding box center [264, 270] width 11 height 11
click at [349, 315] on div "La session était-elle utile ? Qu'avez-vous apprécié ? Qu'avez-vous retenu ? la …" at bounding box center [488, 169] width 497 height 353
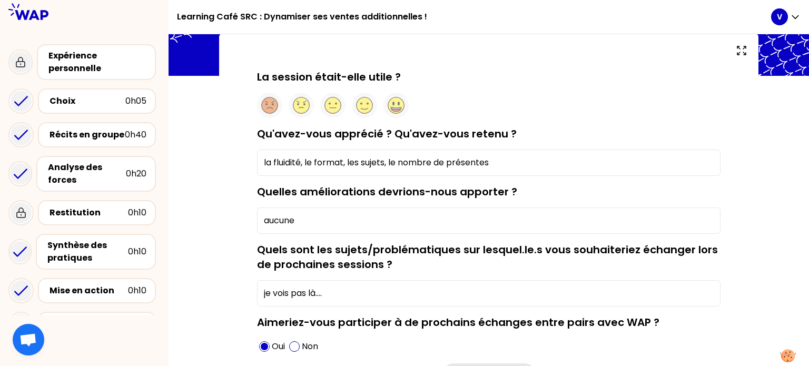
scroll to position [0, 0]
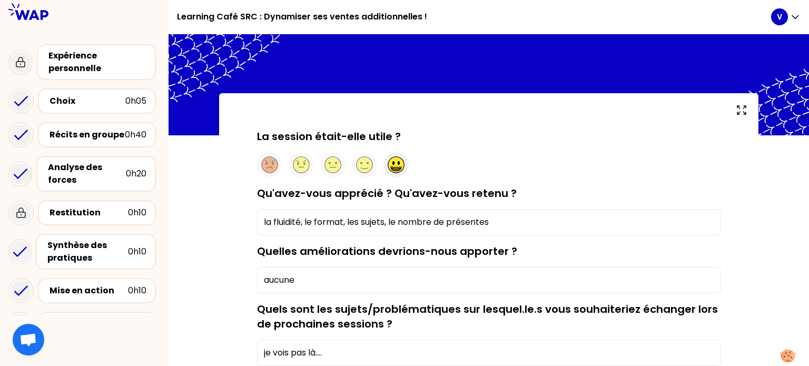
click at [397, 166] on circle at bounding box center [396, 165] width 16 height 16
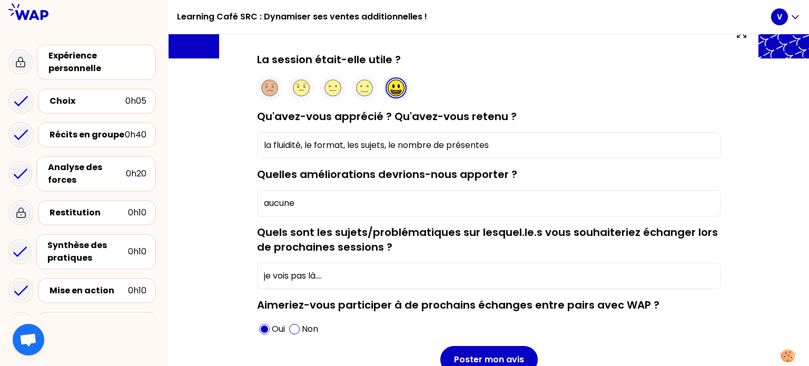
scroll to position [137, 0]
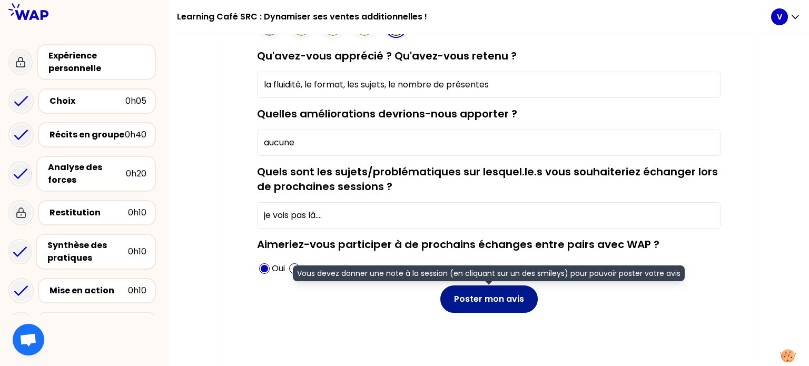
click at [498, 303] on button "Poster mon avis" at bounding box center [488, 298] width 97 height 27
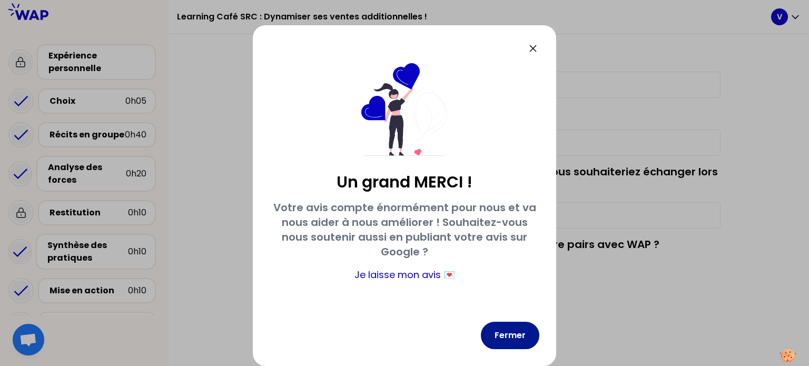
click at [514, 337] on button "Fermer" at bounding box center [510, 335] width 58 height 27
